Goal: Task Accomplishment & Management: Use online tool/utility

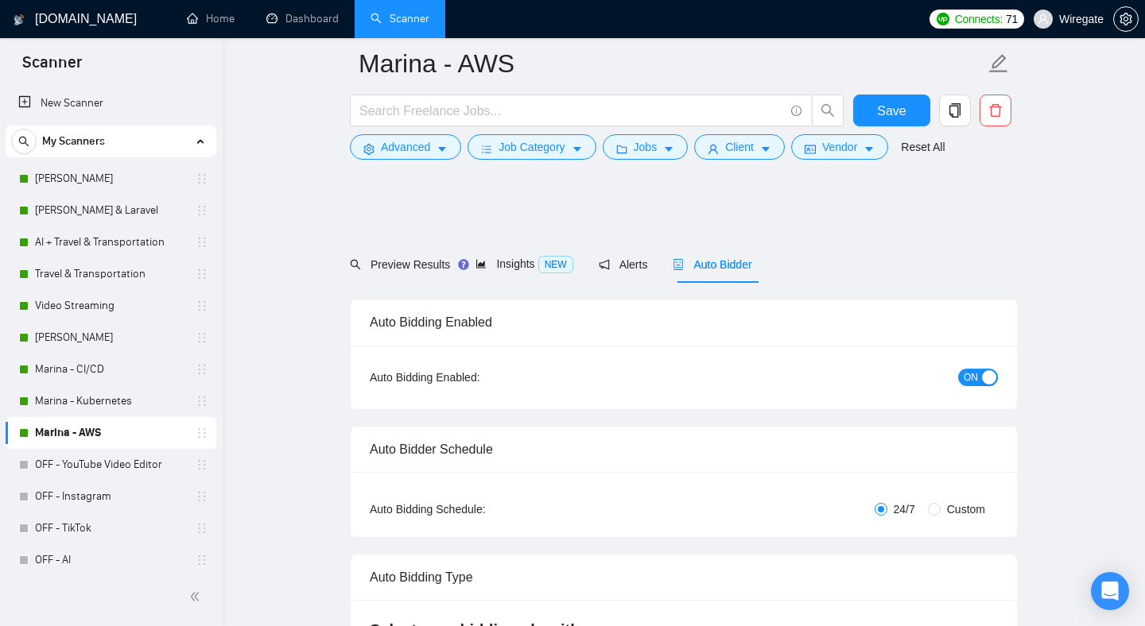
scroll to position [1602, 0]
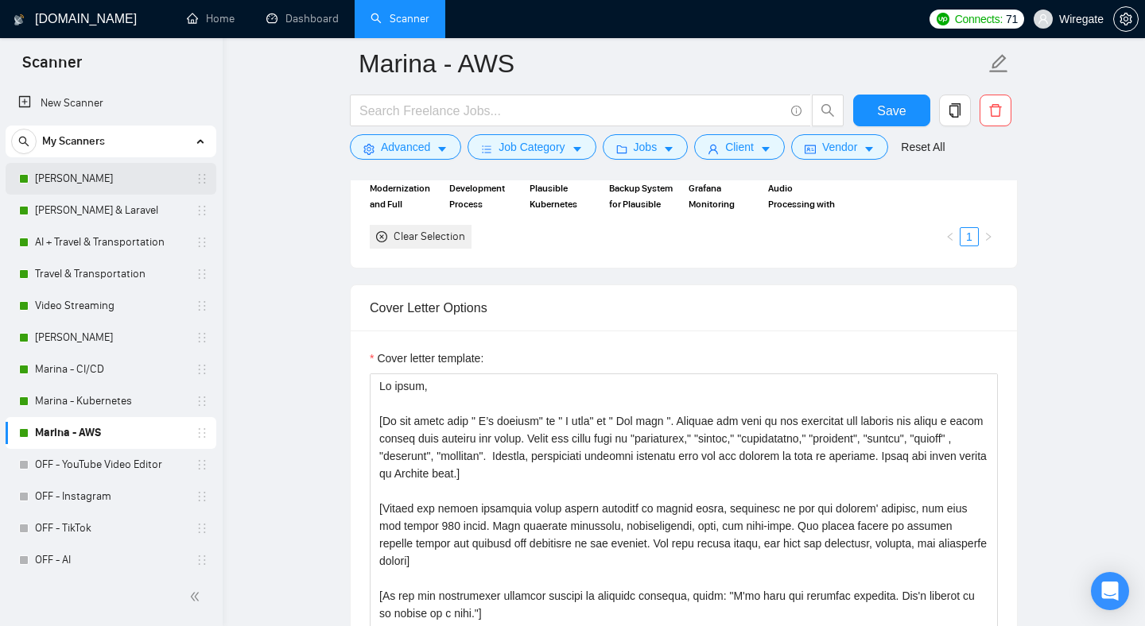
click at [81, 177] on link "[PERSON_NAME]" at bounding box center [110, 179] width 151 height 32
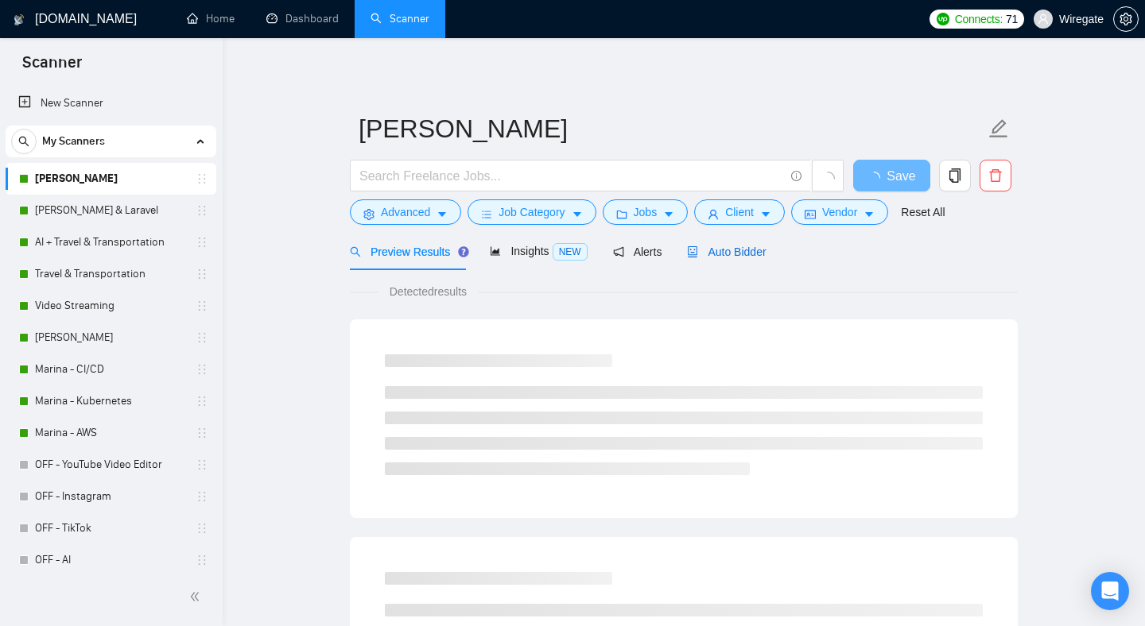
click at [723, 257] on span "Auto Bidder" at bounding box center [726, 252] width 79 height 13
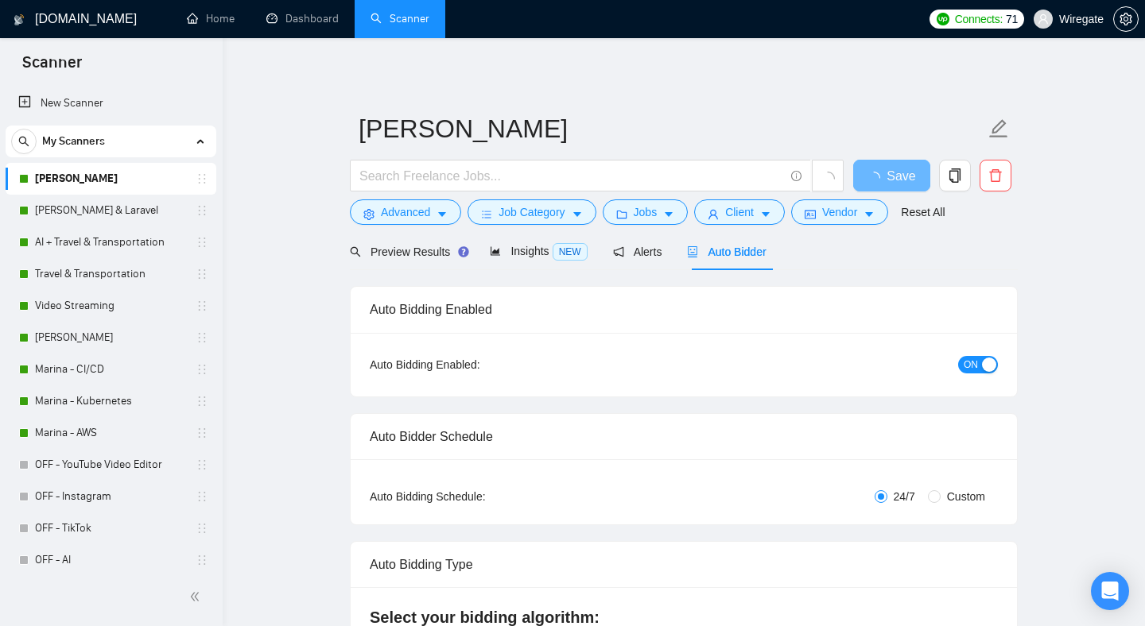
checkbox input "true"
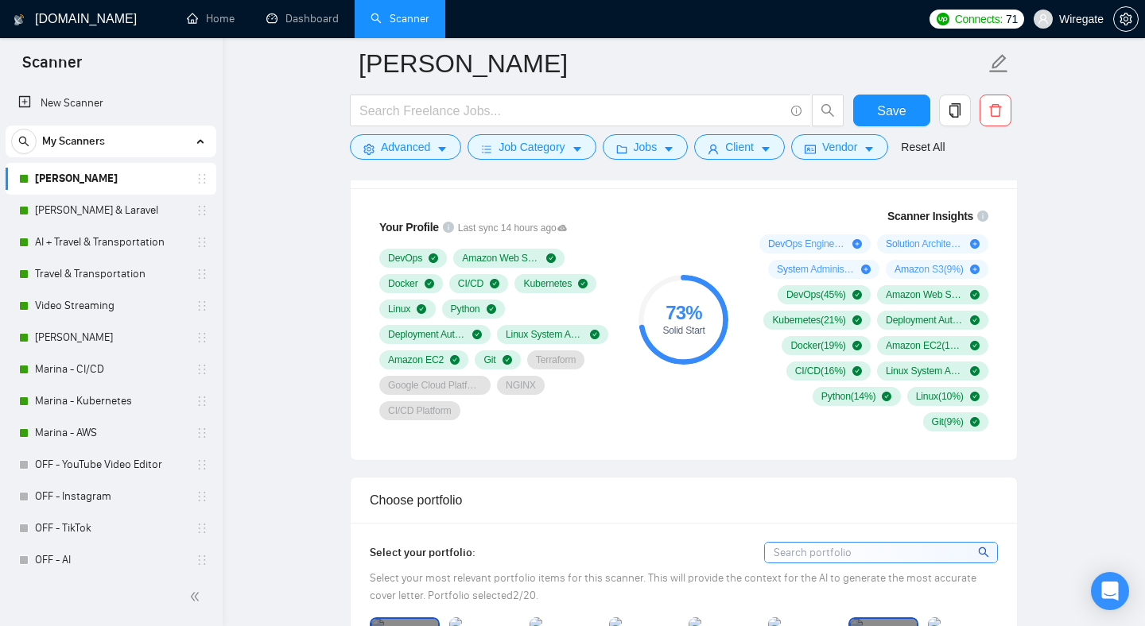
scroll to position [1064, 0]
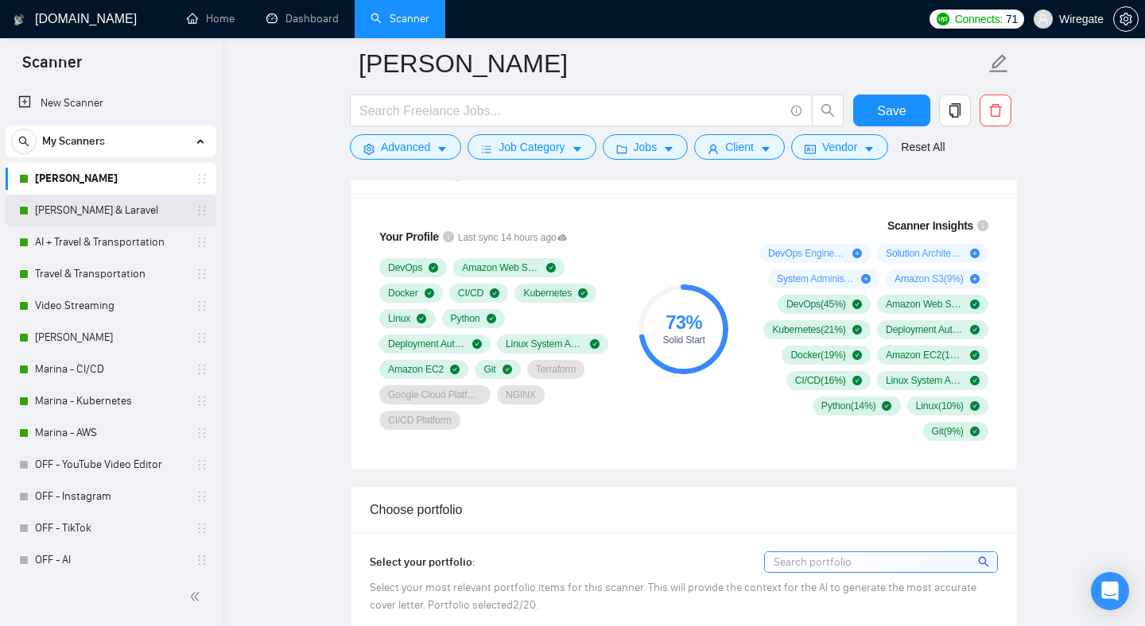
click at [57, 219] on link "[PERSON_NAME] & Laravel" at bounding box center [110, 211] width 151 height 32
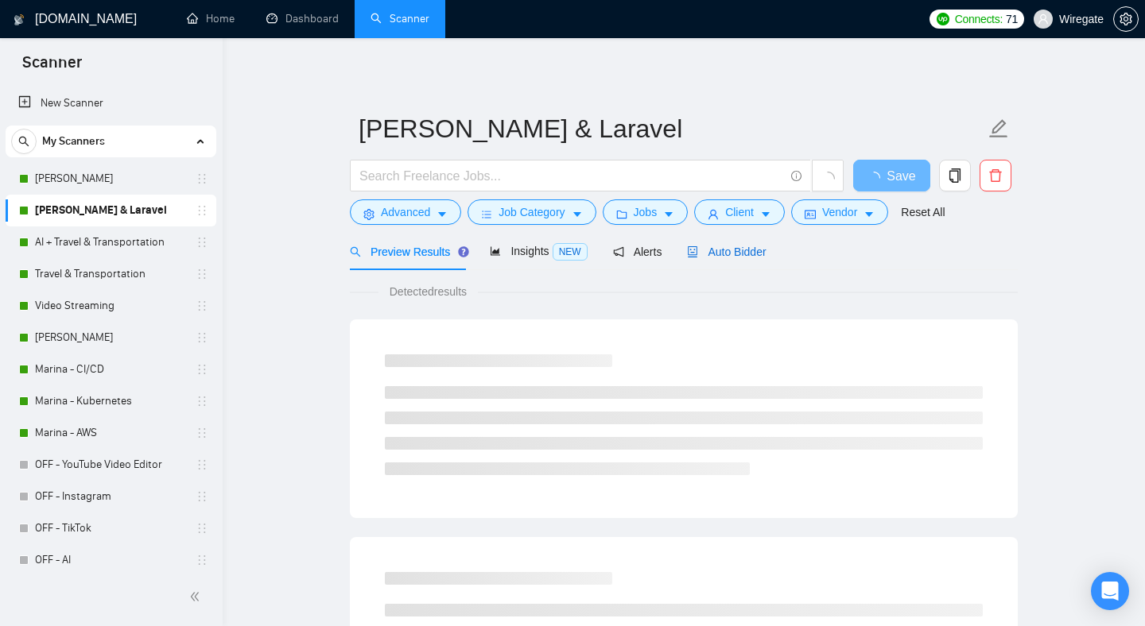
click at [756, 255] on span "Auto Bidder" at bounding box center [726, 252] width 79 height 13
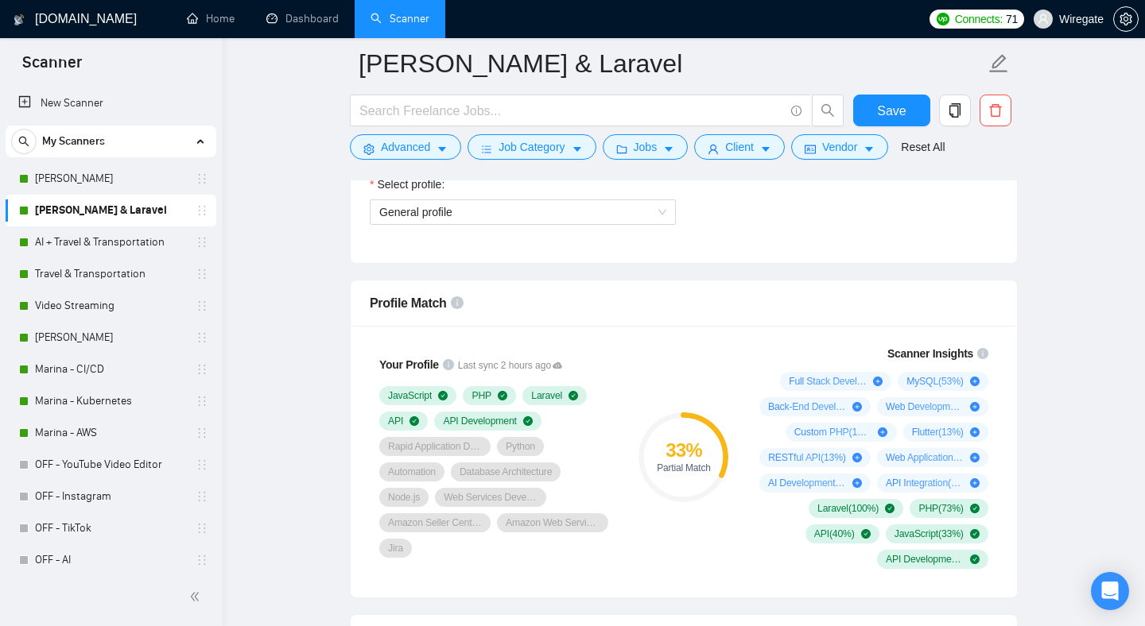
scroll to position [1085, 0]
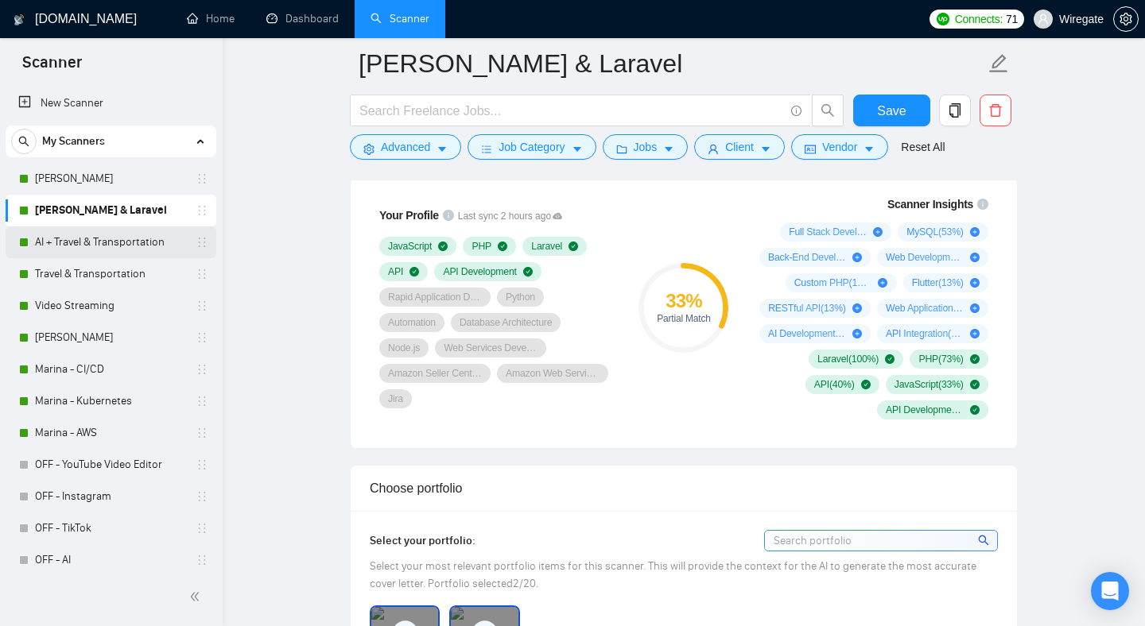
click at [89, 235] on link "AI + Travel & Transportation" at bounding box center [110, 243] width 151 height 32
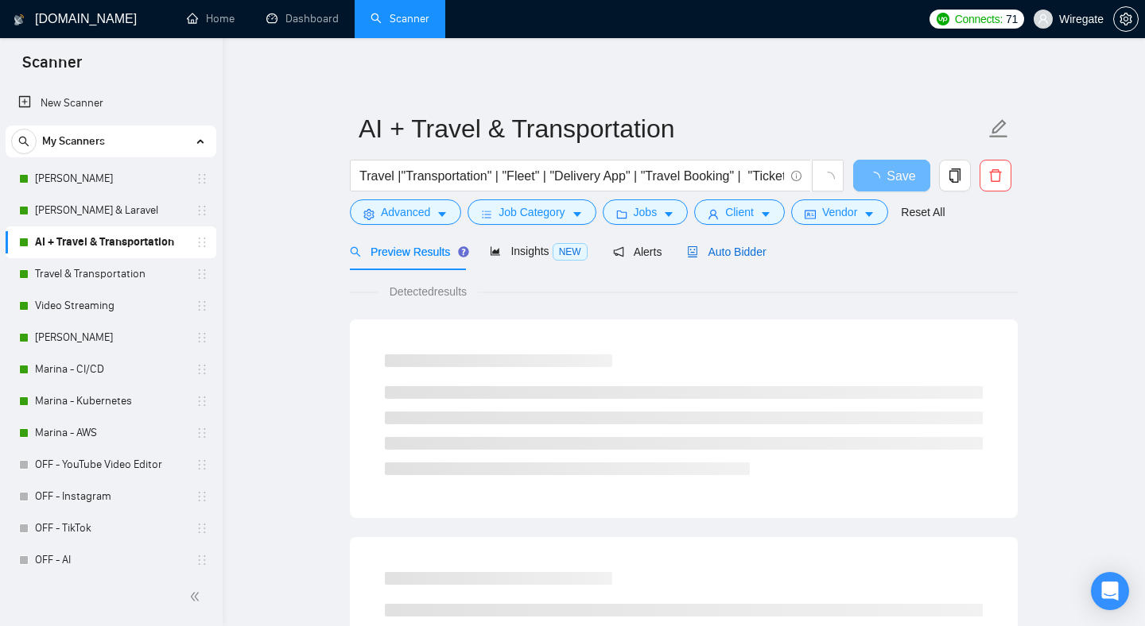
click at [748, 257] on span "Auto Bidder" at bounding box center [726, 252] width 79 height 13
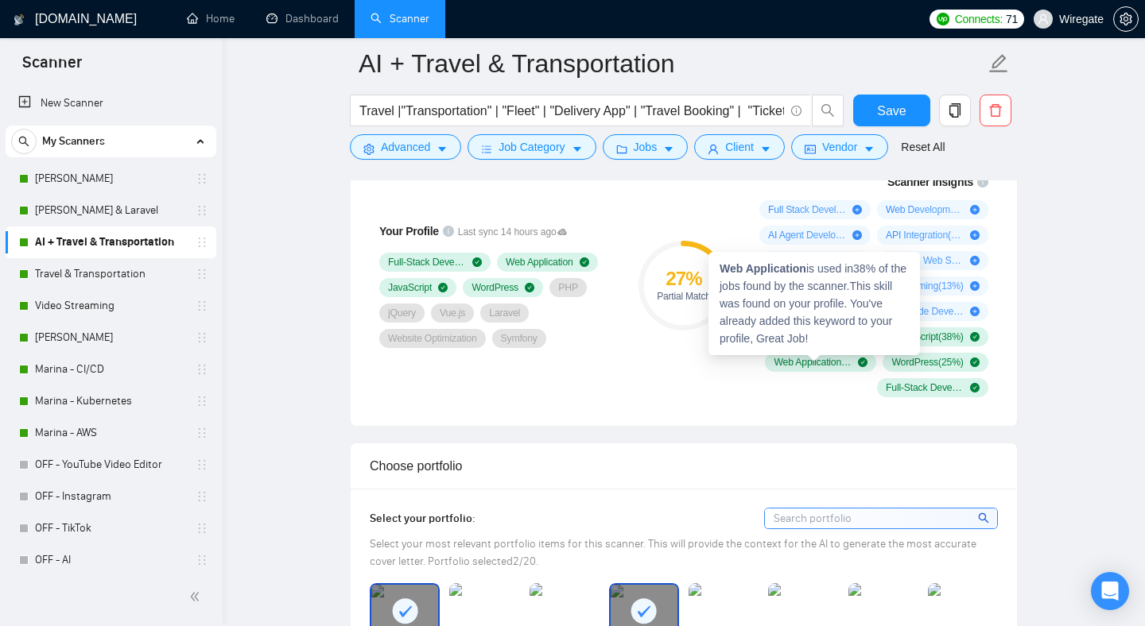
scroll to position [1083, 0]
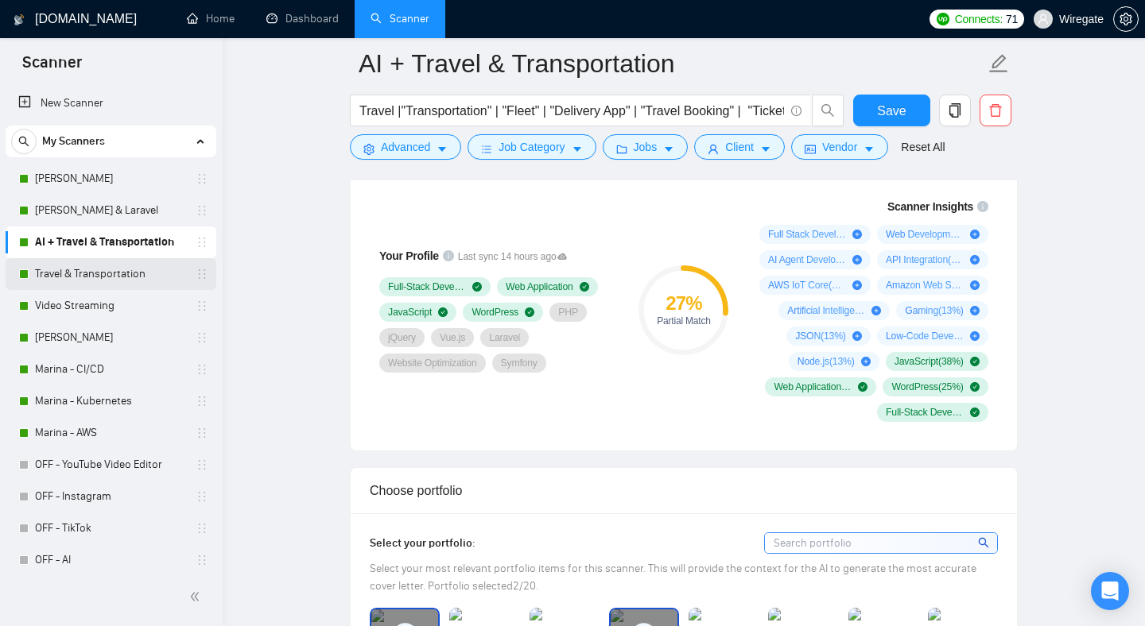
click at [127, 273] on link "Travel & Transportation" at bounding box center [110, 274] width 151 height 32
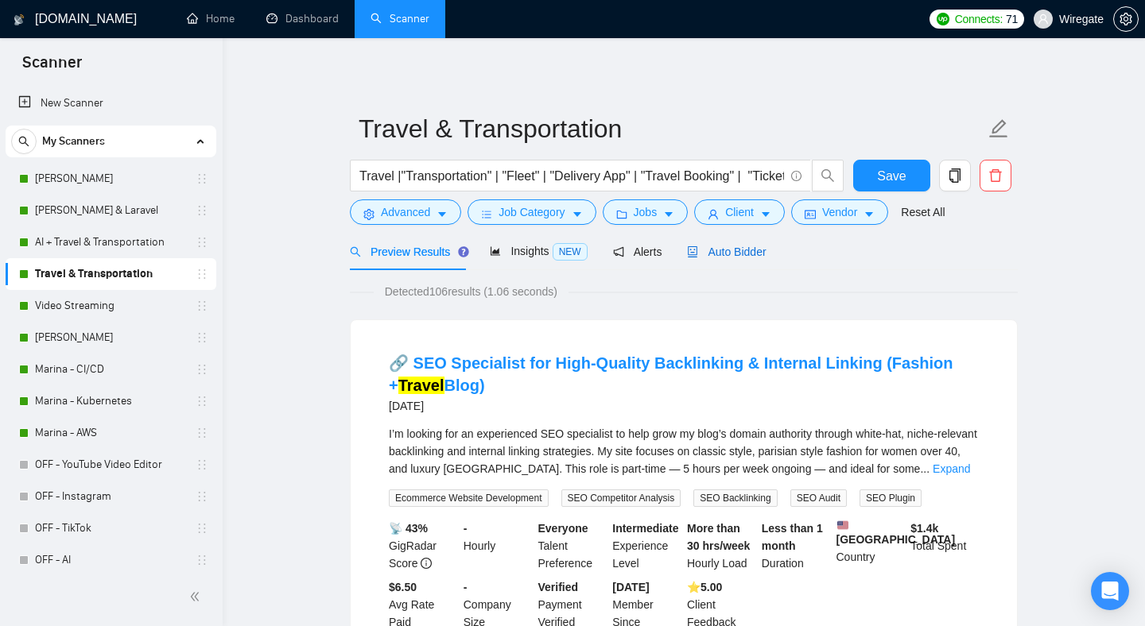
click at [712, 246] on span "Auto Bidder" at bounding box center [726, 252] width 79 height 13
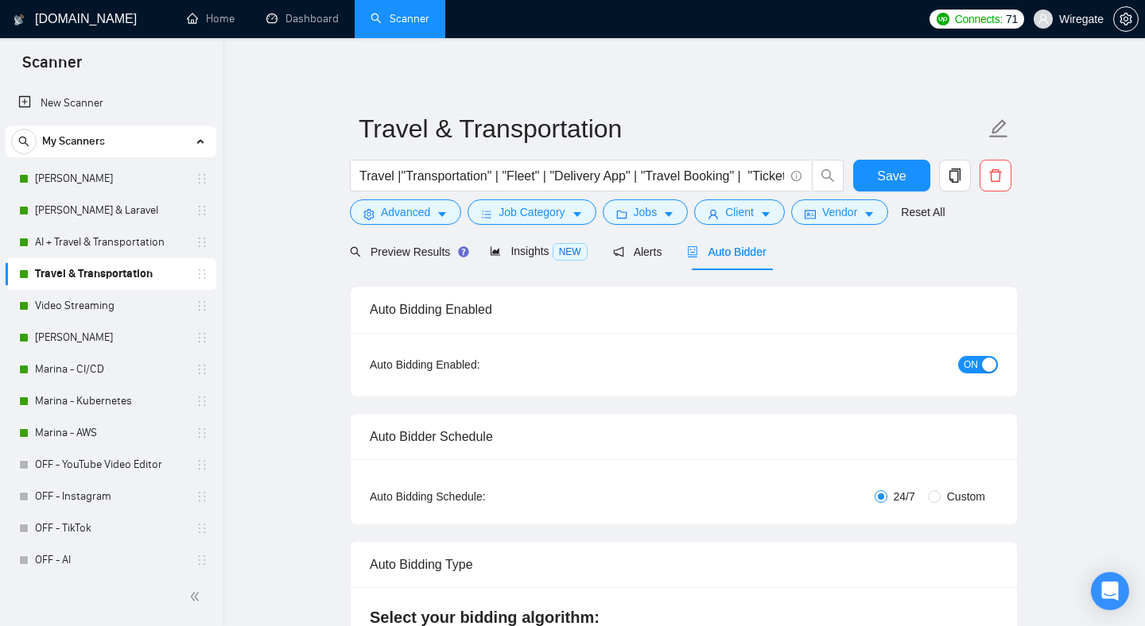
checkbox input "true"
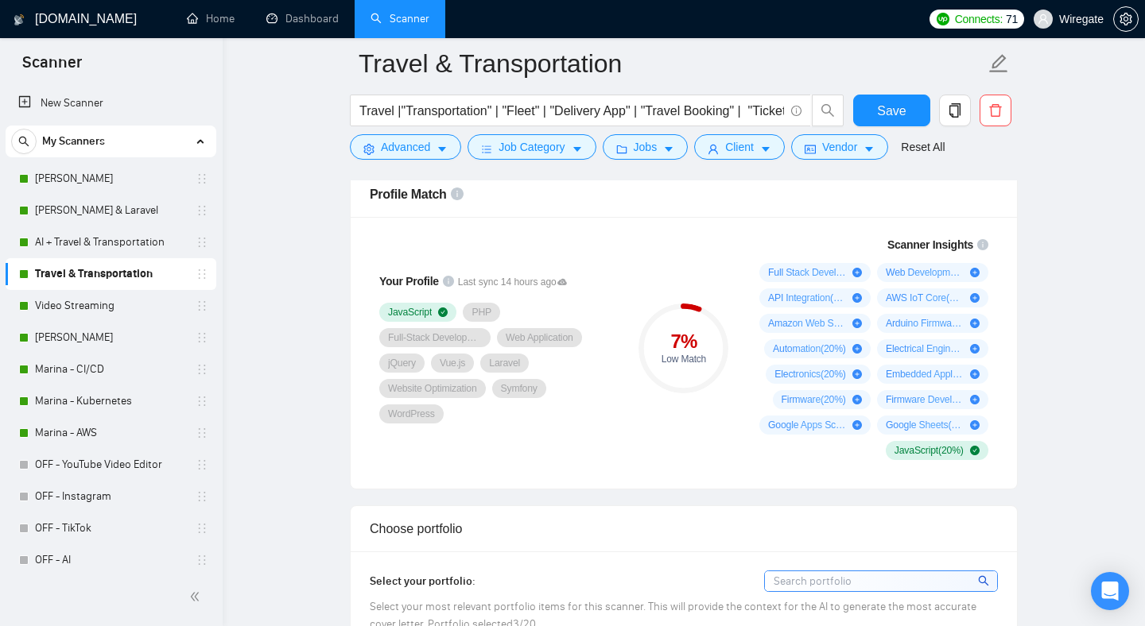
scroll to position [1053, 0]
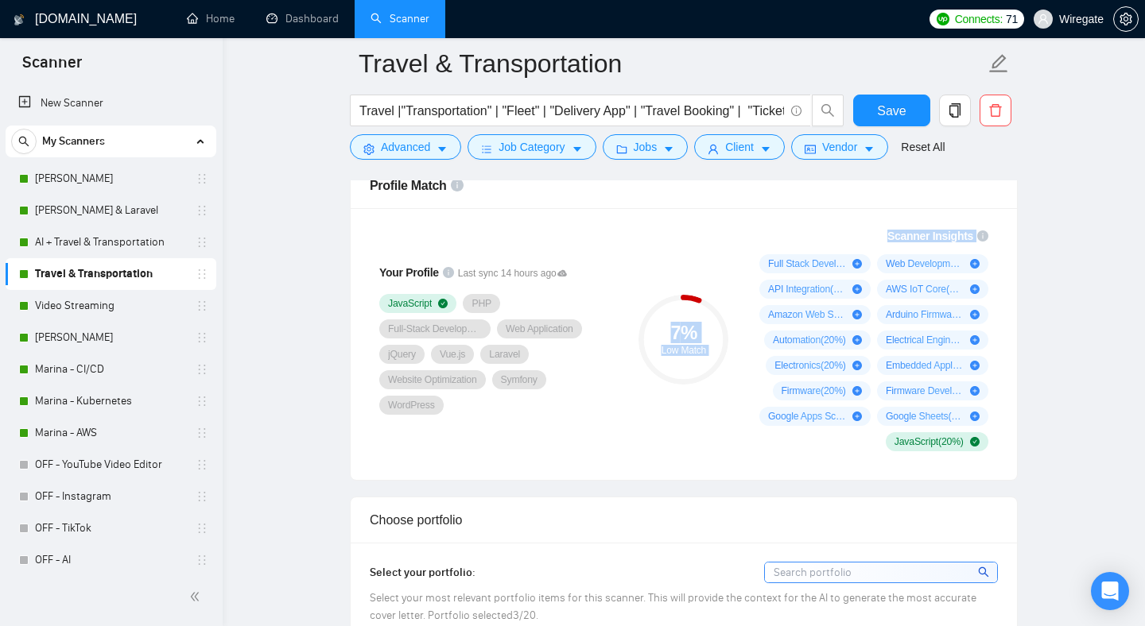
drag, startPoint x: 732, startPoint y: 262, endPoint x: 1021, endPoint y: 397, distance: 318.3
click at [114, 302] on link "Video Streaming" at bounding box center [110, 306] width 151 height 32
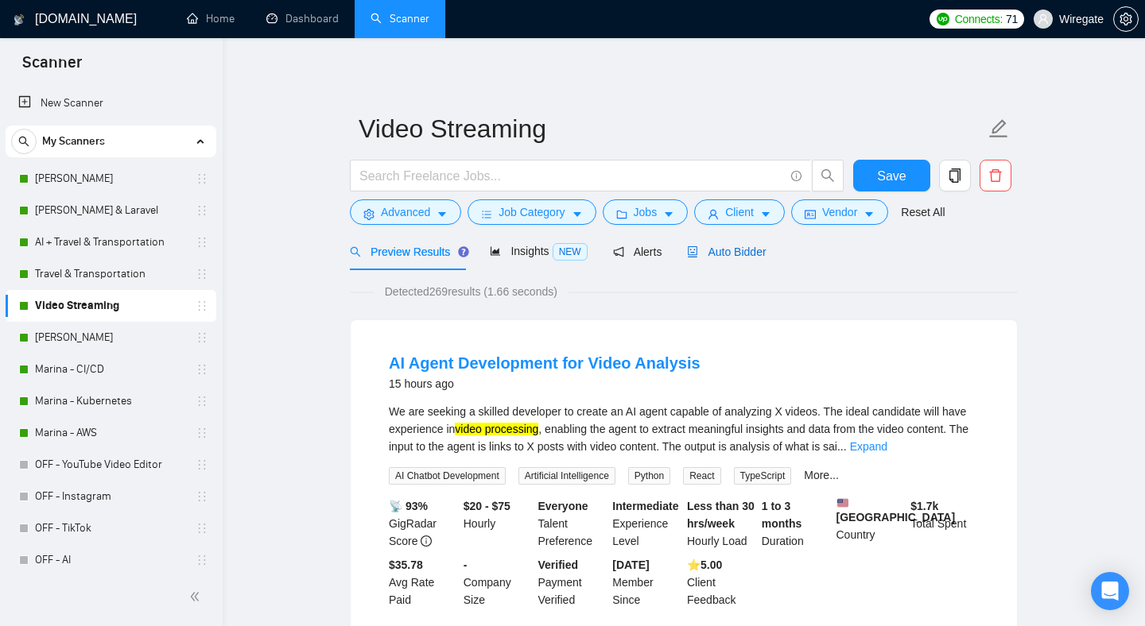
click at [742, 246] on span "Auto Bidder" at bounding box center [726, 252] width 79 height 13
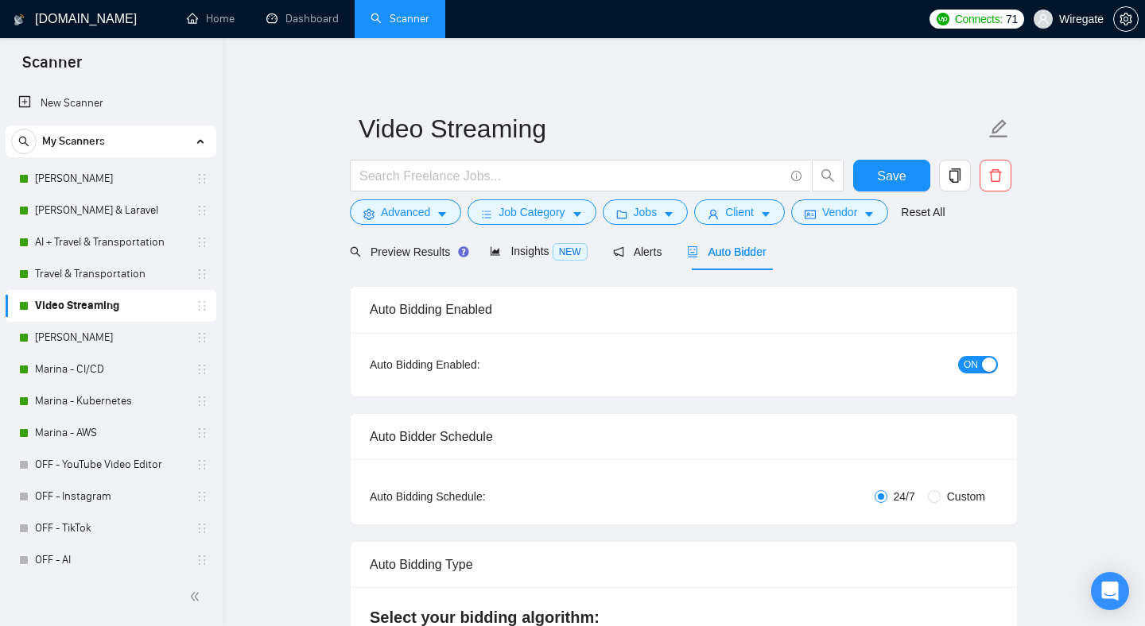
checkbox input "true"
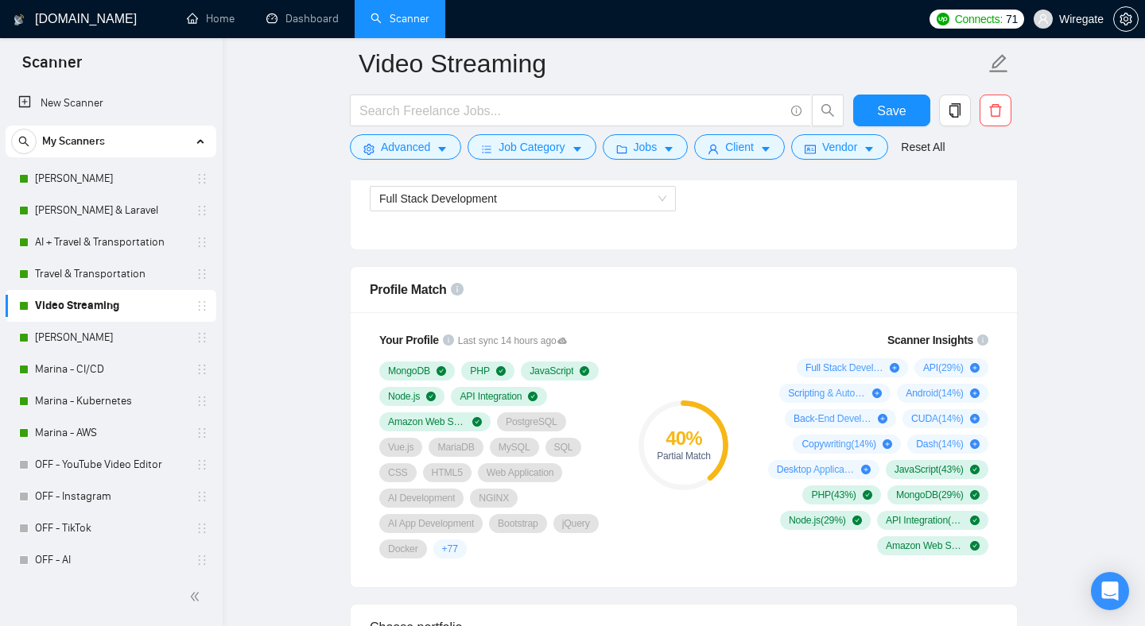
scroll to position [964, 0]
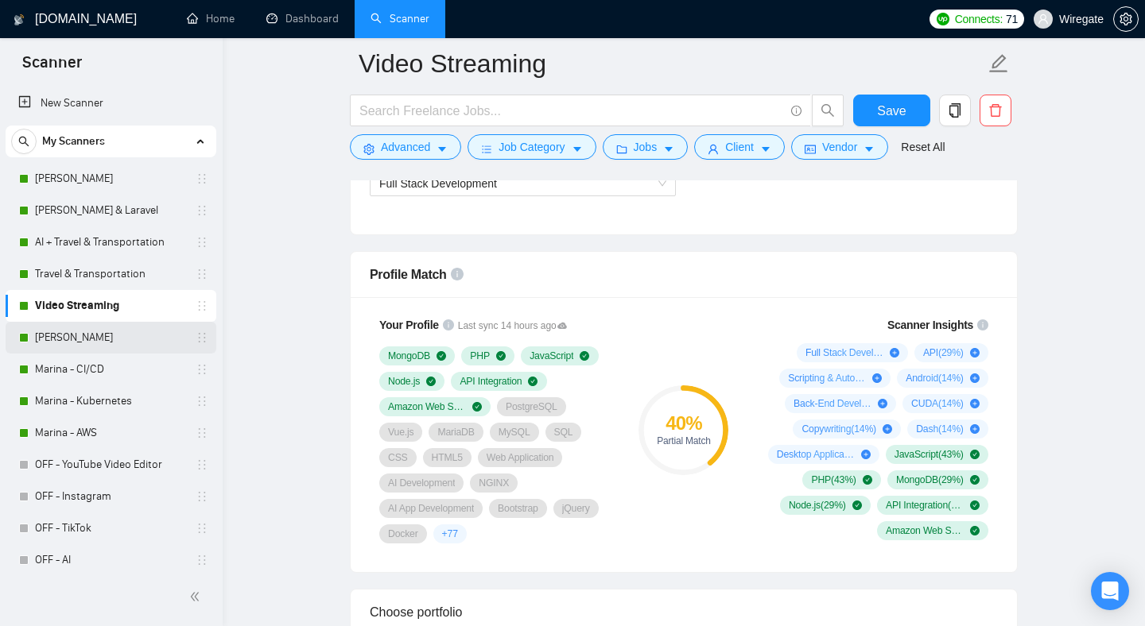
click at [70, 353] on link "[PERSON_NAME]" at bounding box center [110, 338] width 151 height 32
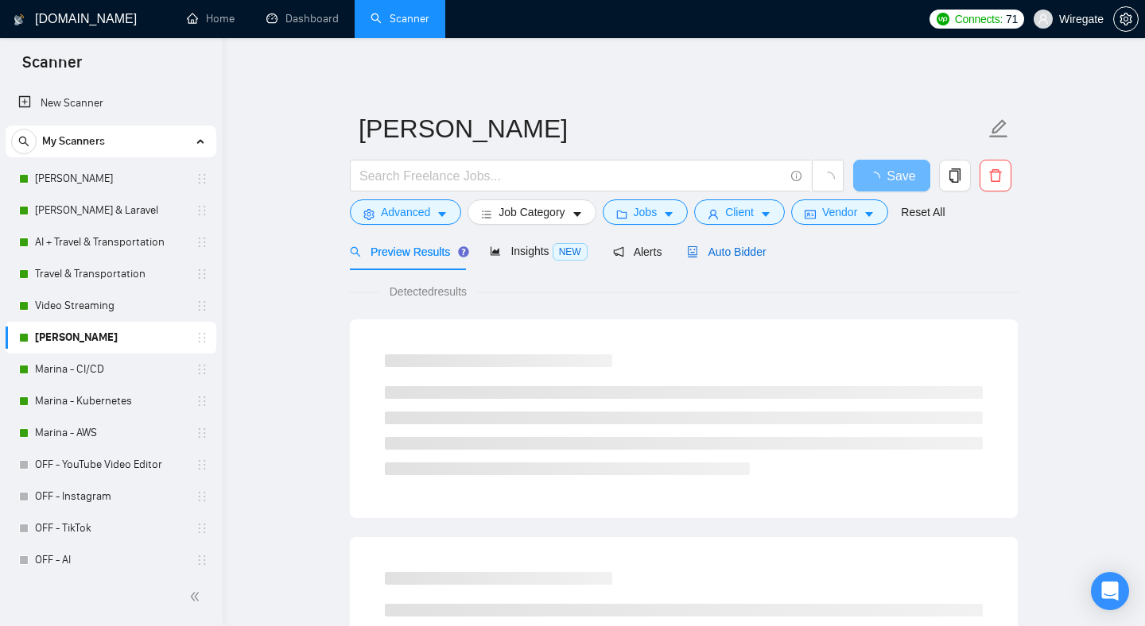
click at [766, 249] on span "Auto Bidder" at bounding box center [726, 252] width 79 height 13
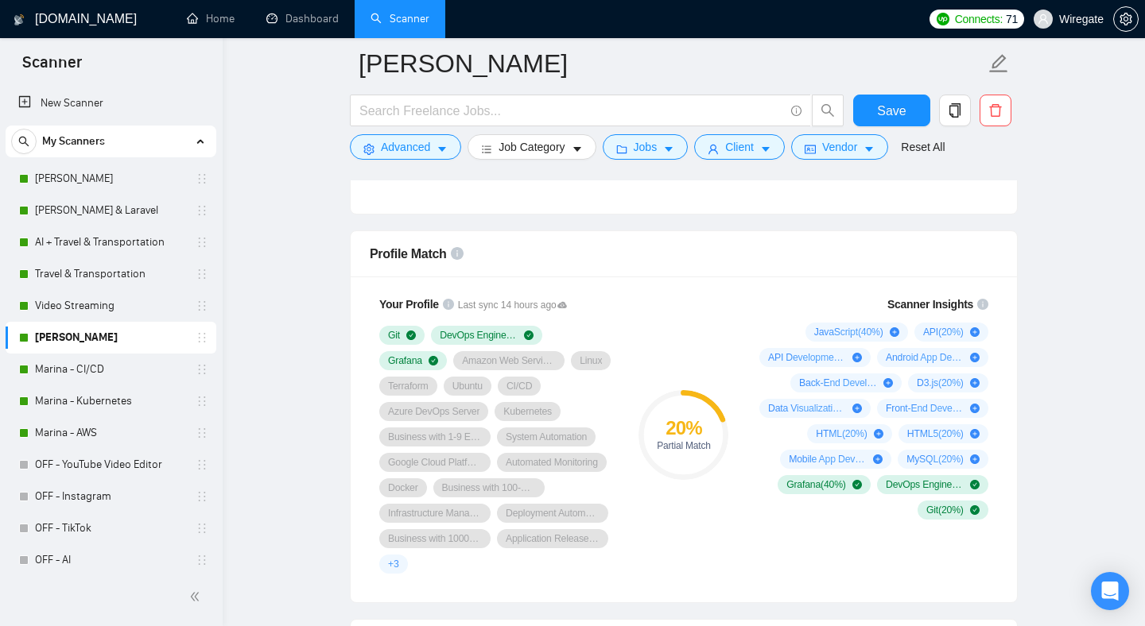
scroll to position [1034, 0]
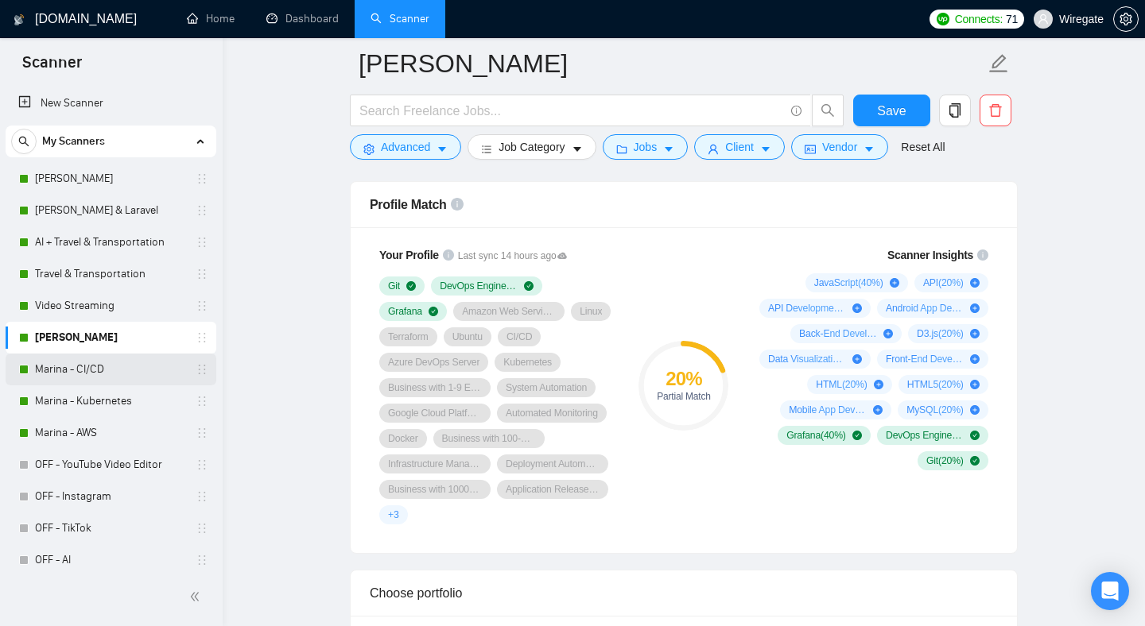
click at [118, 366] on link "Marina - CI/CD" at bounding box center [110, 370] width 151 height 32
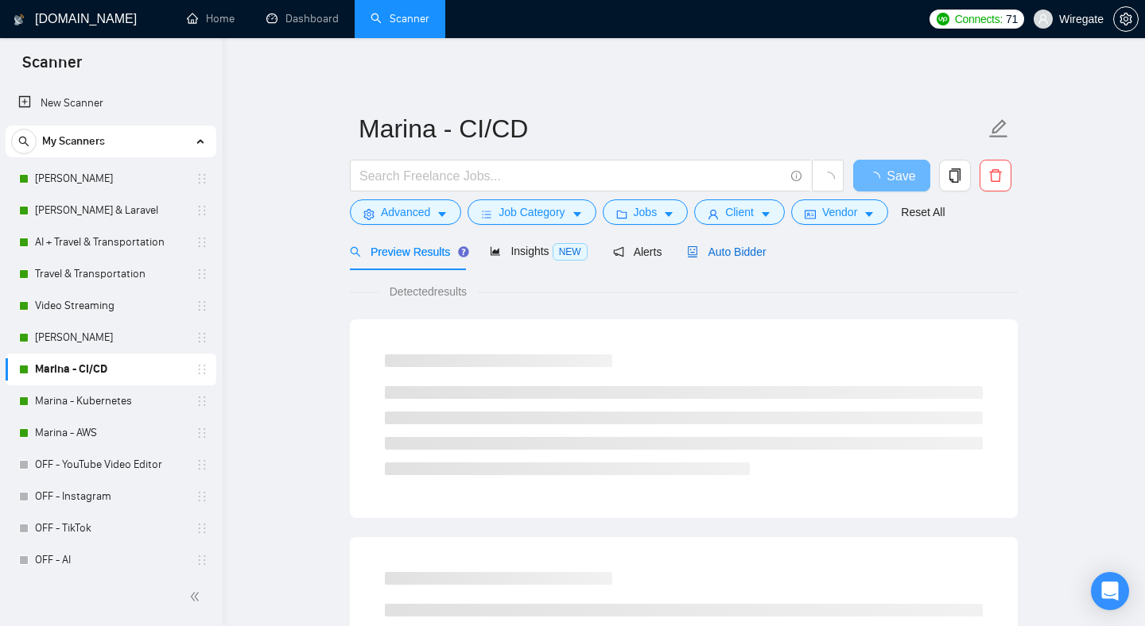
click at [735, 260] on div "Auto Bidder" at bounding box center [726, 251] width 79 height 17
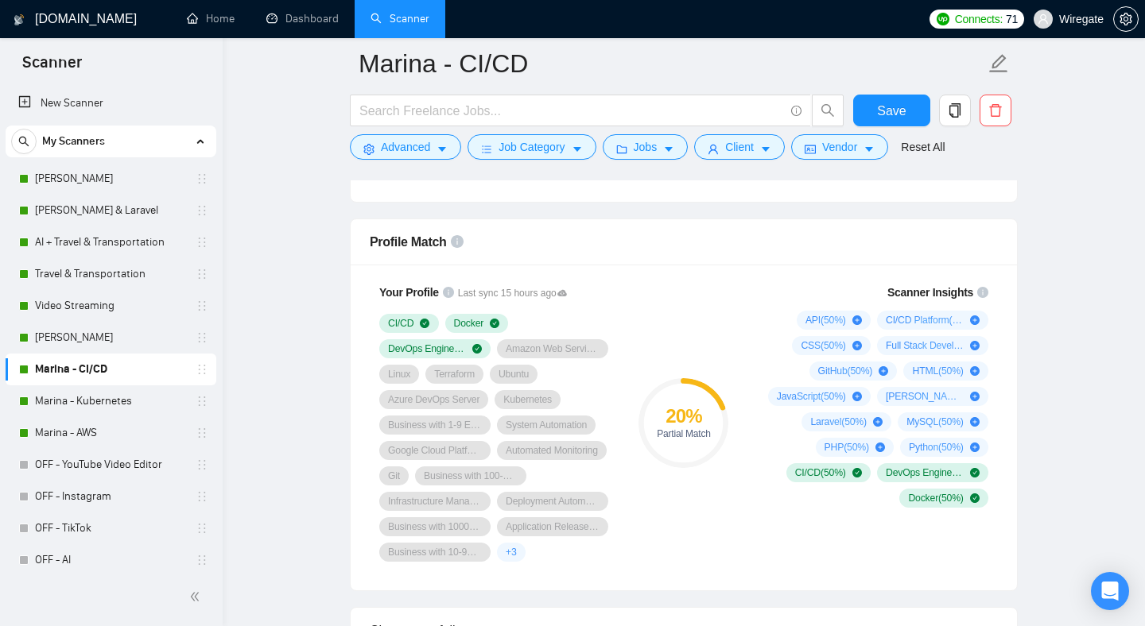
scroll to position [1023, 0]
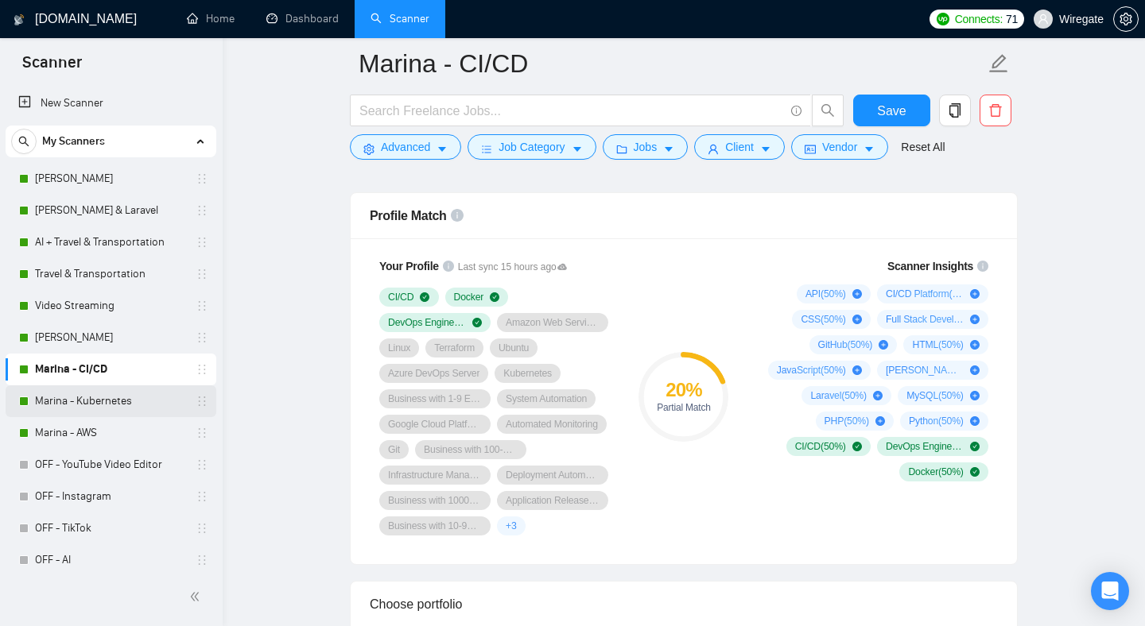
click at [105, 394] on link "Marina - Kubernetes" at bounding box center [110, 402] width 151 height 32
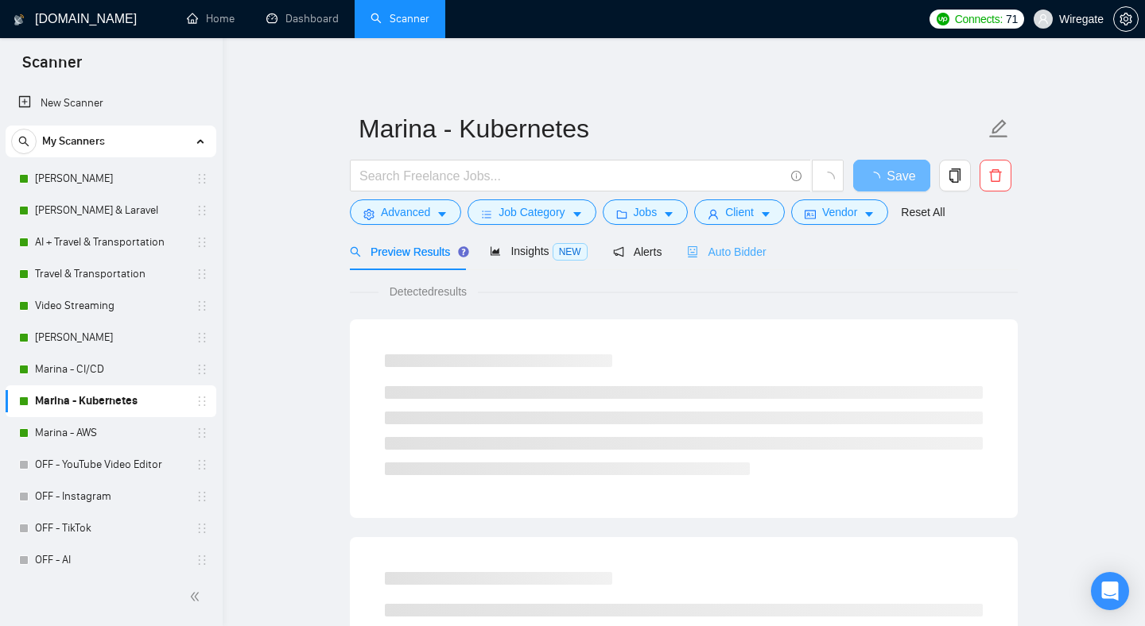
click at [754, 266] on div "Auto Bidder" at bounding box center [726, 251] width 79 height 37
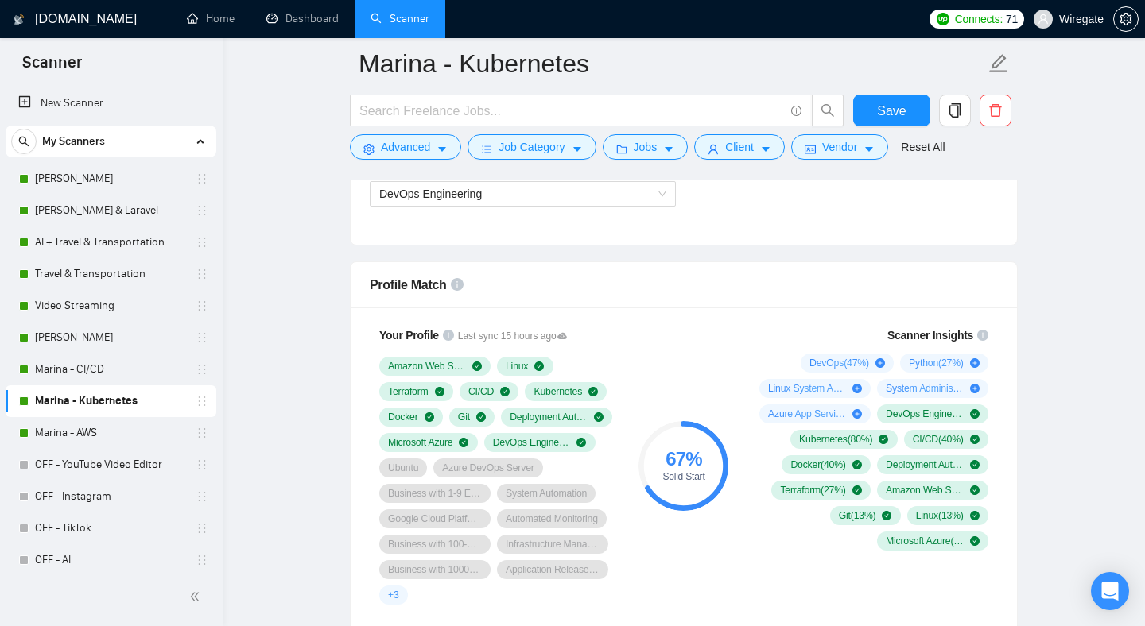
scroll to position [991, 0]
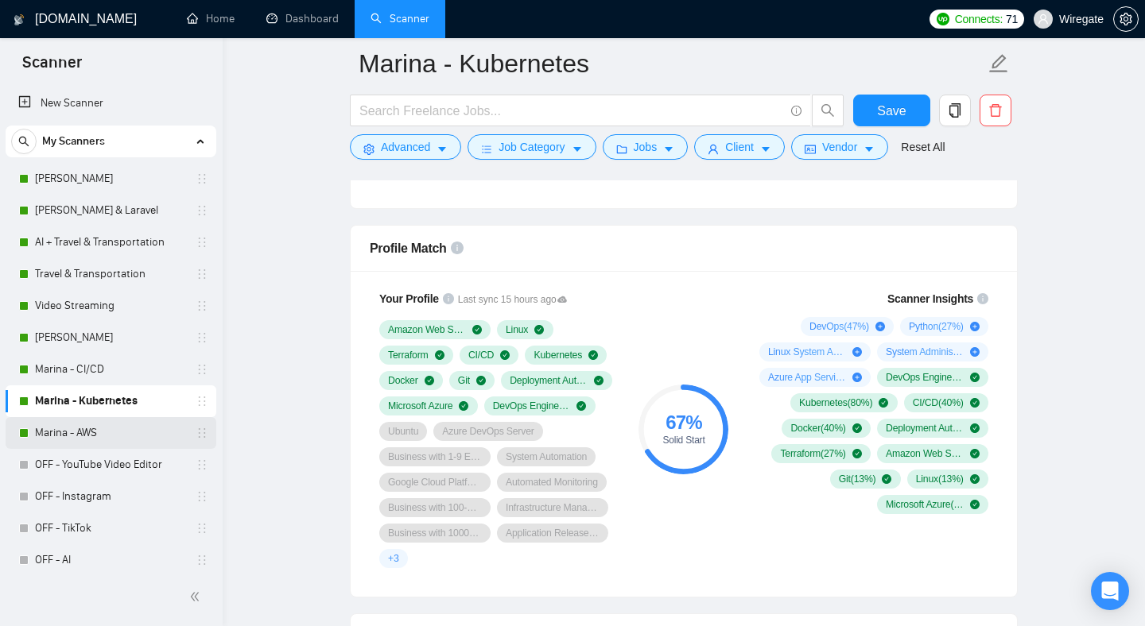
click at [91, 434] on link "Marina - AWS" at bounding box center [110, 433] width 151 height 32
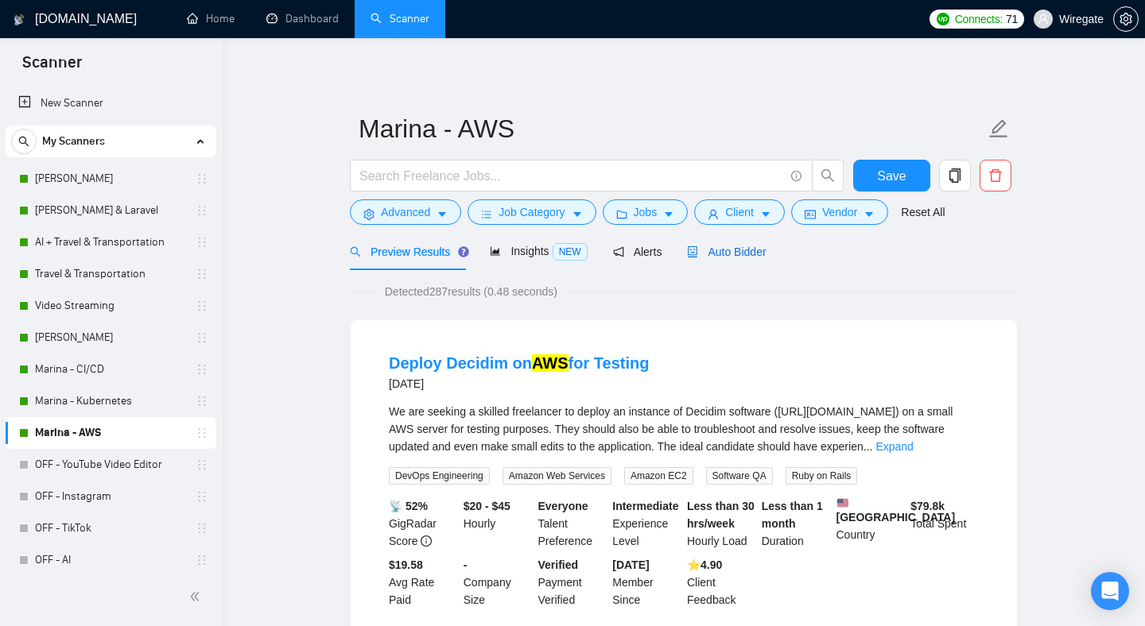
click at [743, 250] on span "Auto Bidder" at bounding box center [726, 252] width 79 height 13
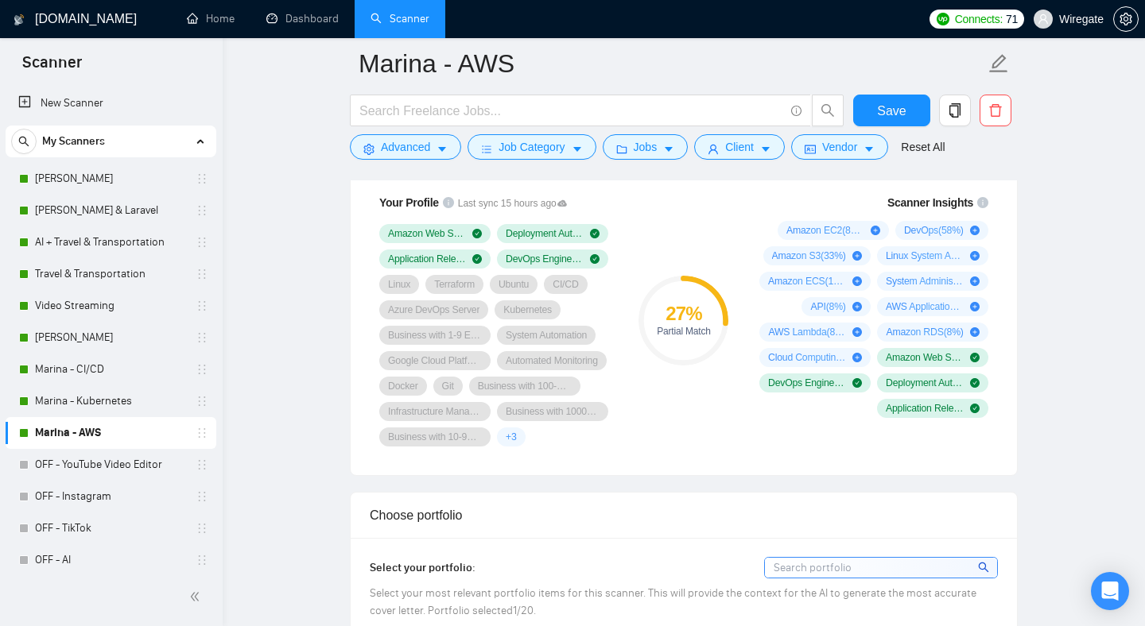
scroll to position [1029, 0]
